Goal: Task Accomplishment & Management: Use online tool/utility

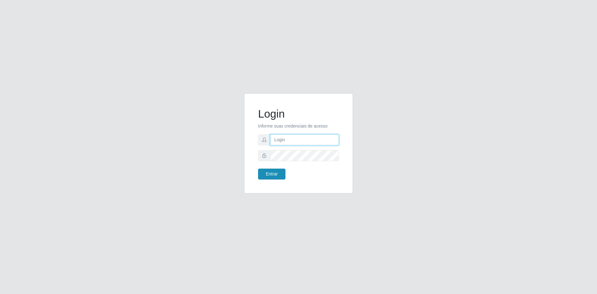
type input "[EMAIL_ADDRESS][DOMAIN_NAME]"
click at [271, 172] on button "Entrar" at bounding box center [271, 173] width 27 height 11
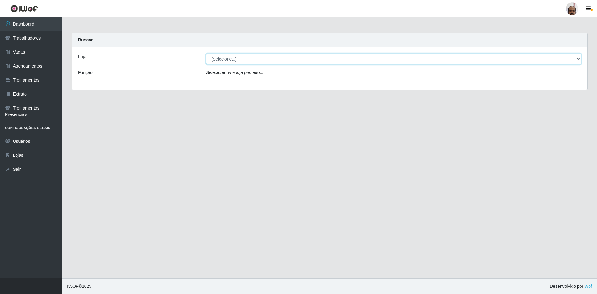
click at [294, 60] on select "[Selecione...] Mar Vermelho - Loja 05" at bounding box center [393, 58] width 375 height 11
select select "252"
click at [206, 53] on select "[Selecione...] Mar Vermelho - Loja 05" at bounding box center [393, 58] width 375 height 11
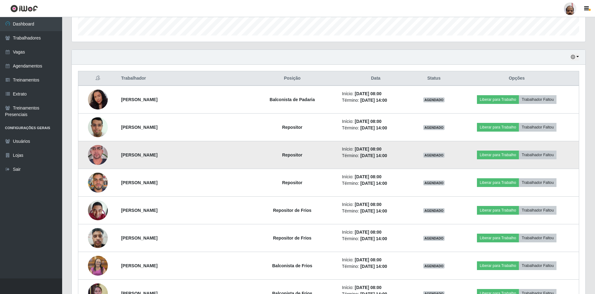
scroll to position [218, 0]
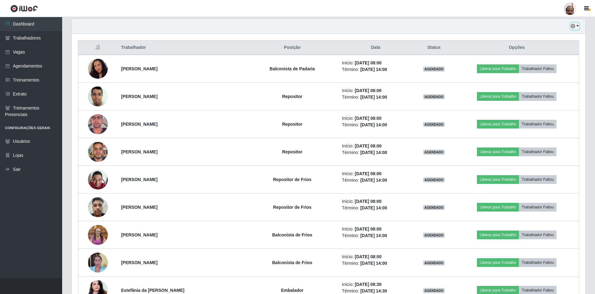
click at [577, 25] on button "button" at bounding box center [575, 26] width 9 height 7
click at [546, 64] on button "3 dias" at bounding box center [554, 63] width 49 height 13
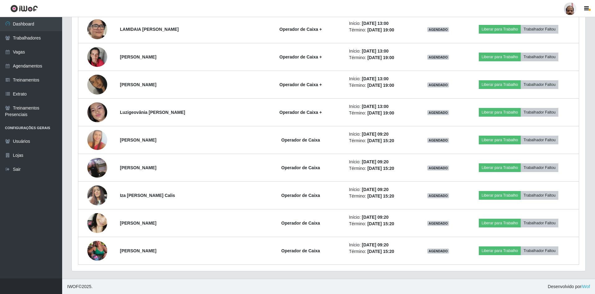
scroll to position [2636, 0]
